Goal: Task Accomplishment & Management: Use online tool/utility

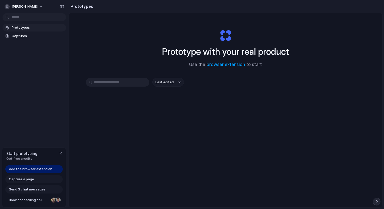
click at [132, 83] on input "text" at bounding box center [117, 82] width 63 height 9
click at [49, 167] on span "Add the browser extension" at bounding box center [30, 169] width 43 height 5
click at [50, 170] on span "Add the browser extension" at bounding box center [30, 169] width 43 height 5
click at [31, 170] on span "Add the browser extension" at bounding box center [30, 169] width 43 height 5
click at [36, 170] on span "Add the browser extension" at bounding box center [30, 169] width 43 height 5
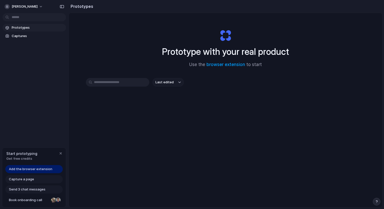
click at [36, 170] on span "Add the browser extension" at bounding box center [30, 169] width 43 height 5
click at [235, 65] on link "browser extension" at bounding box center [225, 64] width 39 height 5
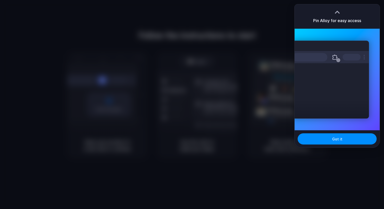
click at [219, 9] on div at bounding box center [192, 104] width 384 height 209
click at [337, 14] on div at bounding box center [337, 12] width 8 height 8
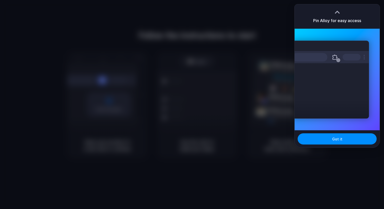
click at [337, 10] on div at bounding box center [337, 12] width 8 height 8
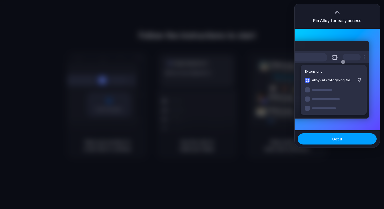
click at [341, 140] on button "Got it" at bounding box center [337, 138] width 79 height 11
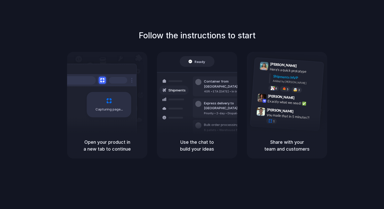
click at [212, 122] on div "Bulk order processing" at bounding box center [227, 124] width 47 height 5
click at [195, 136] on div "Use the chat to build your ideas" at bounding box center [197, 146] width 80 height 26
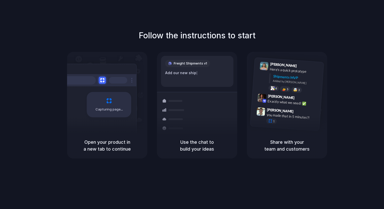
click at [200, 146] on h5 "Use the chat to build your ideas" at bounding box center [197, 146] width 68 height 14
click at [103, 147] on h5 "Open your product in a new tab to continue" at bounding box center [107, 146] width 68 height 14
click at [160, 142] on div "Use the chat to build your ideas" at bounding box center [197, 146] width 80 height 26
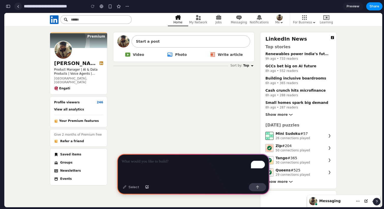
click at [20, 8] on link at bounding box center [18, 7] width 8 height 8
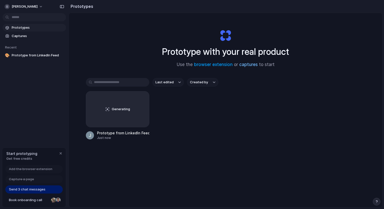
click at [248, 65] on link "captures" at bounding box center [248, 64] width 19 height 5
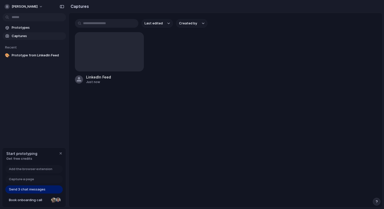
click at [106, 23] on input "text" at bounding box center [106, 23] width 63 height 9
click at [32, 189] on span "Send 3 chat messages" at bounding box center [27, 189] width 37 height 5
click at [18, 27] on span "Prototypes" at bounding box center [38, 27] width 52 height 5
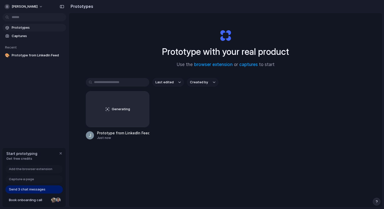
click at [128, 83] on input "text" at bounding box center [117, 82] width 63 height 9
click at [143, 98] on div "button" at bounding box center [142, 98] width 4 height 4
click at [172, 110] on div "Open in new tab Rename Copy link Delete" at bounding box center [192, 104] width 384 height 209
click at [127, 83] on input "text" at bounding box center [117, 82] width 63 height 9
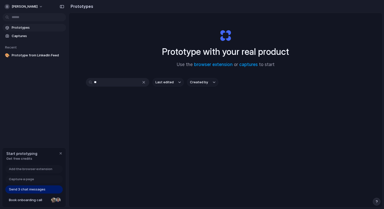
type input "*"
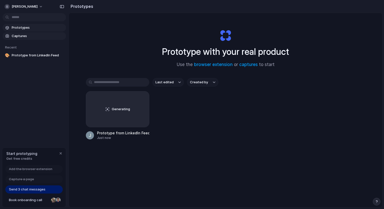
click at [42, 34] on span "Captures" at bounding box center [38, 36] width 52 height 5
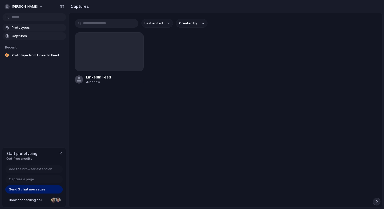
click at [43, 28] on span "Prototypes" at bounding box center [38, 27] width 52 height 5
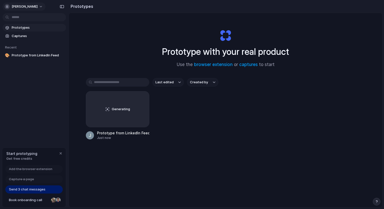
click at [32, 7] on button "[PERSON_NAME]" at bounding box center [24, 7] width 43 height 8
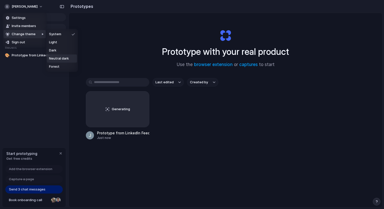
click at [66, 57] on span "Neutral dark" at bounding box center [59, 58] width 20 height 5
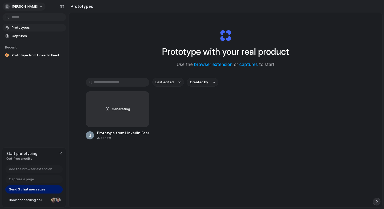
click at [27, 6] on span "[PERSON_NAME]" at bounding box center [25, 6] width 26 height 5
click at [8, 7] on div "Settings Invite members Change theme Sign out" at bounding box center [192, 104] width 384 height 209
click at [8, 7] on div "button" at bounding box center [7, 6] width 5 height 5
click at [8, 7] on div "Settings Invite members Change theme Sign out" at bounding box center [192, 104] width 384 height 209
click at [58, 8] on div at bounding box center [62, 7] width 8 height 8
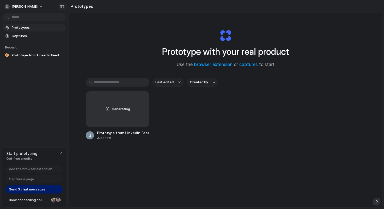
click at [59, 7] on button "button" at bounding box center [62, 7] width 8 height 8
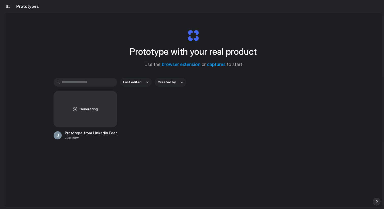
click at [7, 5] on div "button" at bounding box center [8, 7] width 5 height 4
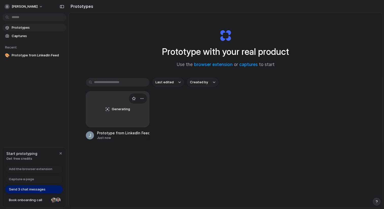
click at [129, 136] on div "Just now" at bounding box center [123, 138] width 52 height 5
